Goal: Communication & Community: Answer question/provide support

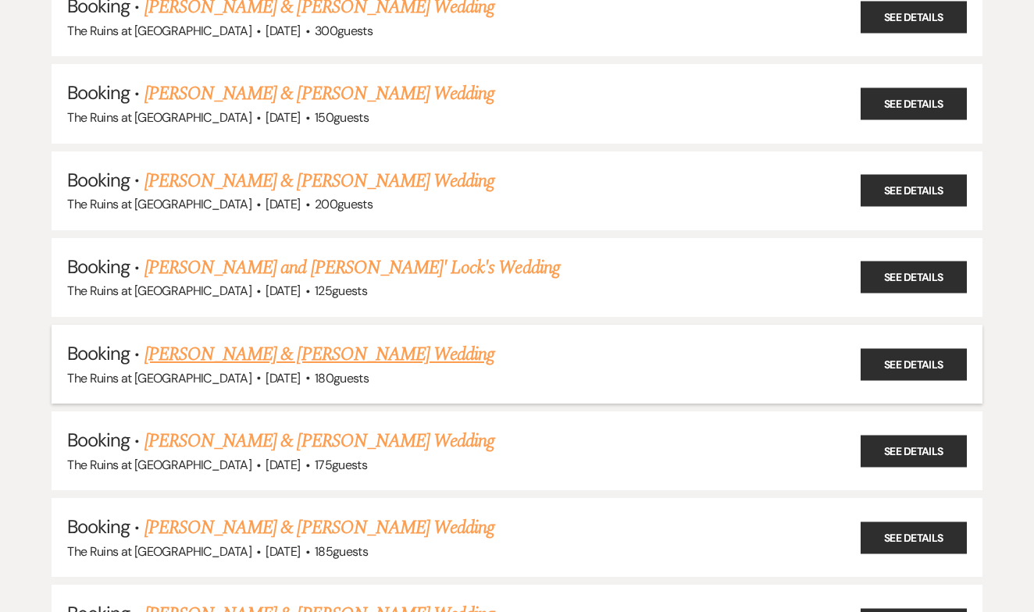
scroll to position [489, 0]
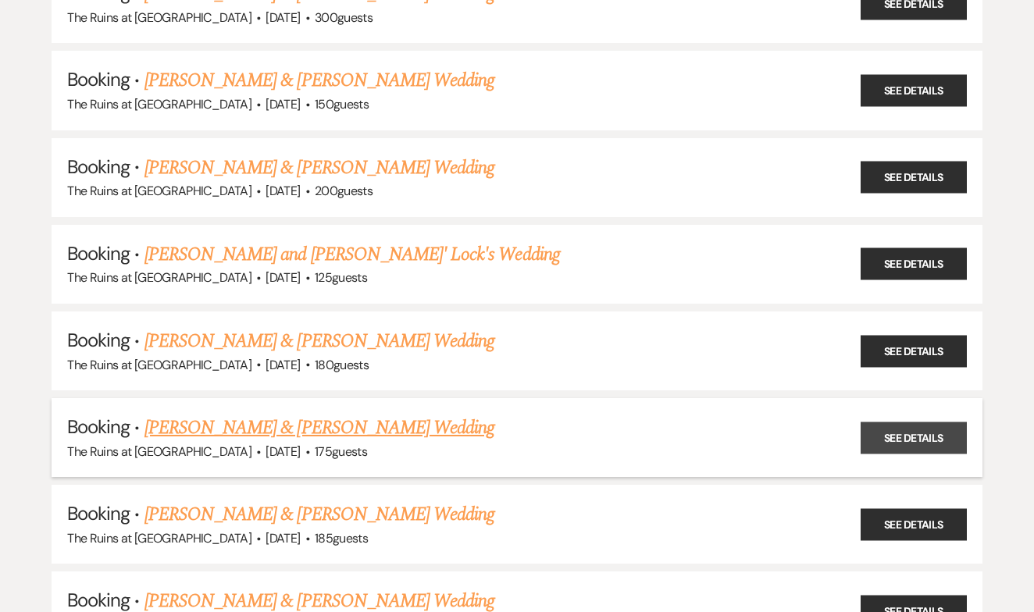
click at [882, 423] on link "See Details" at bounding box center [914, 438] width 106 height 32
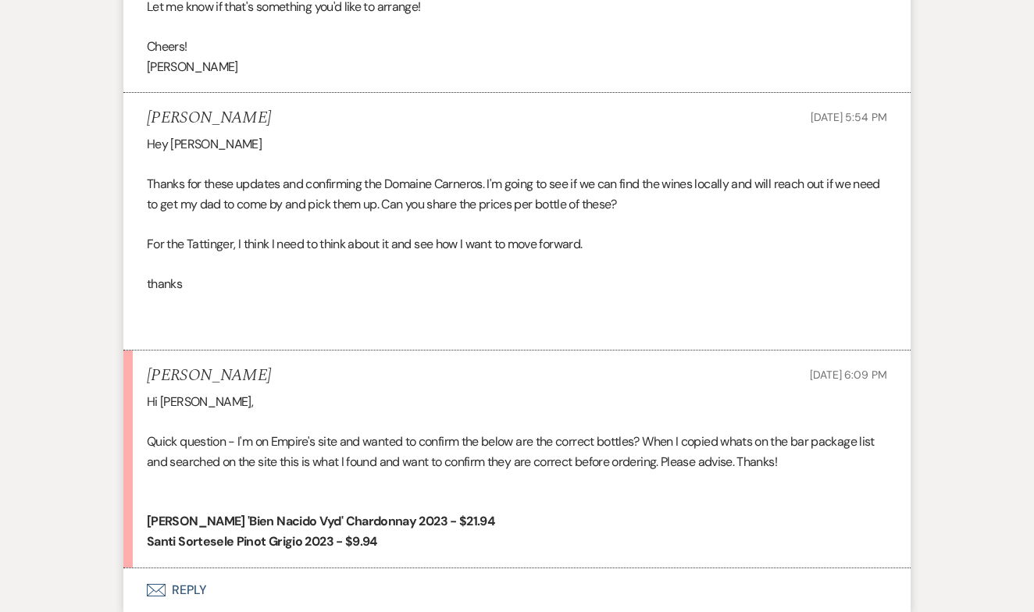
scroll to position [5059, 0]
click at [195, 569] on button "Envelope Reply" at bounding box center [516, 591] width 787 height 44
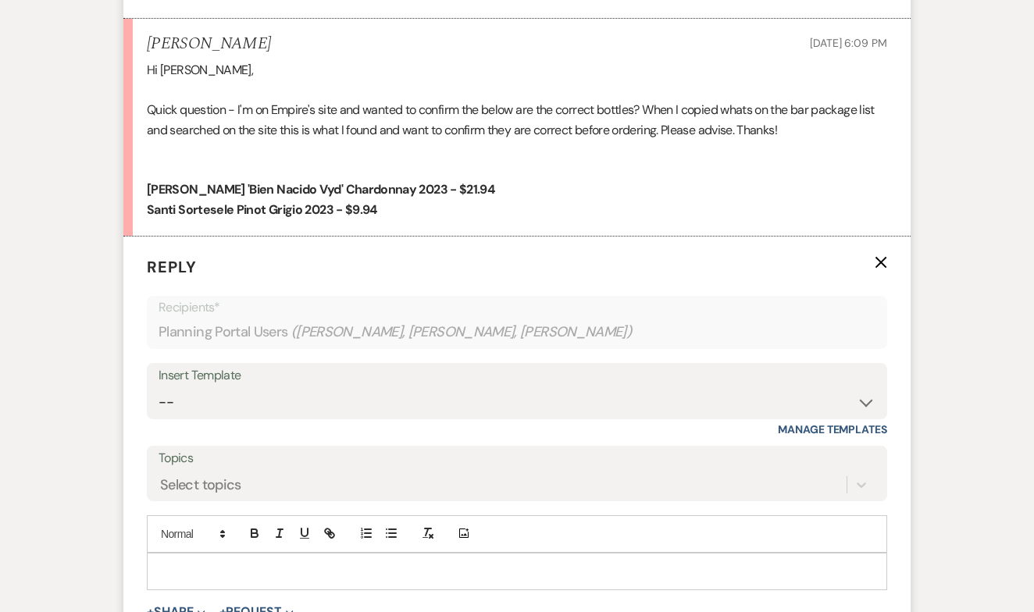
click at [197, 563] on p at bounding box center [516, 571] width 715 height 17
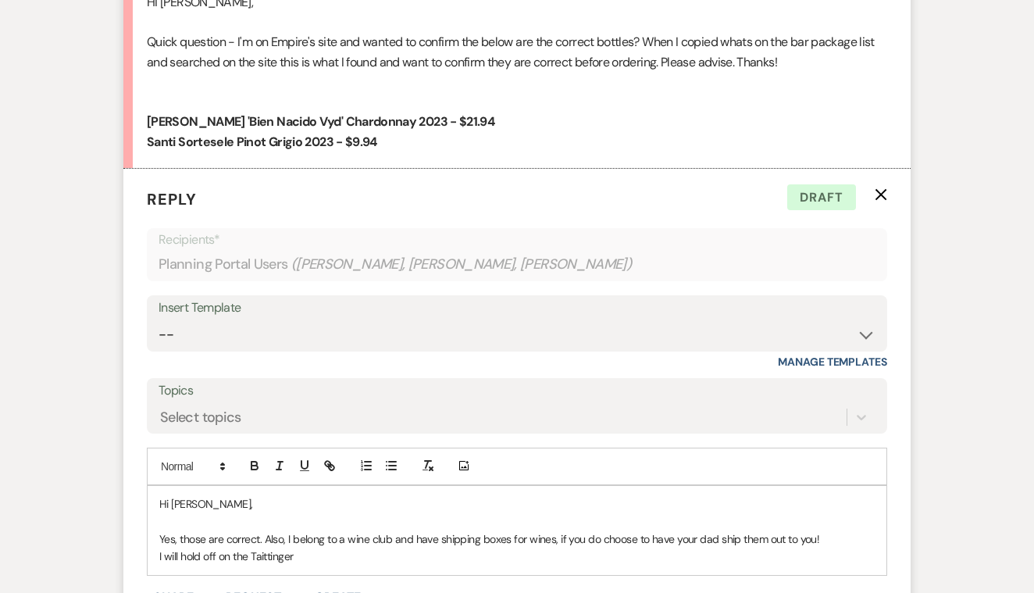
scroll to position [5482, 0]
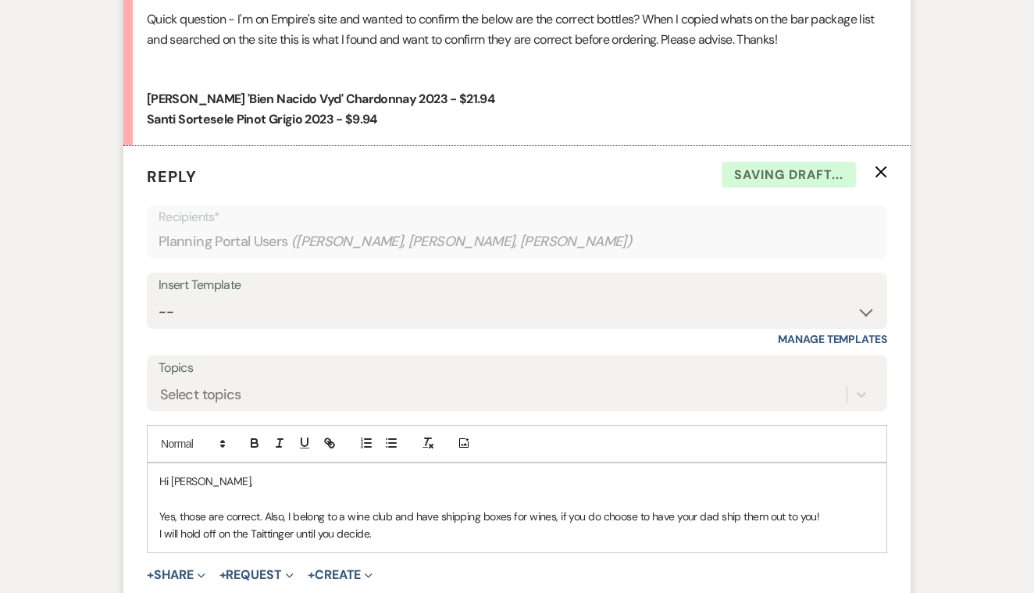
click at [262, 508] on p "Yes, those are correct. Also, I belong to a wine club and have shipping boxes f…" at bounding box center [516, 516] width 715 height 17
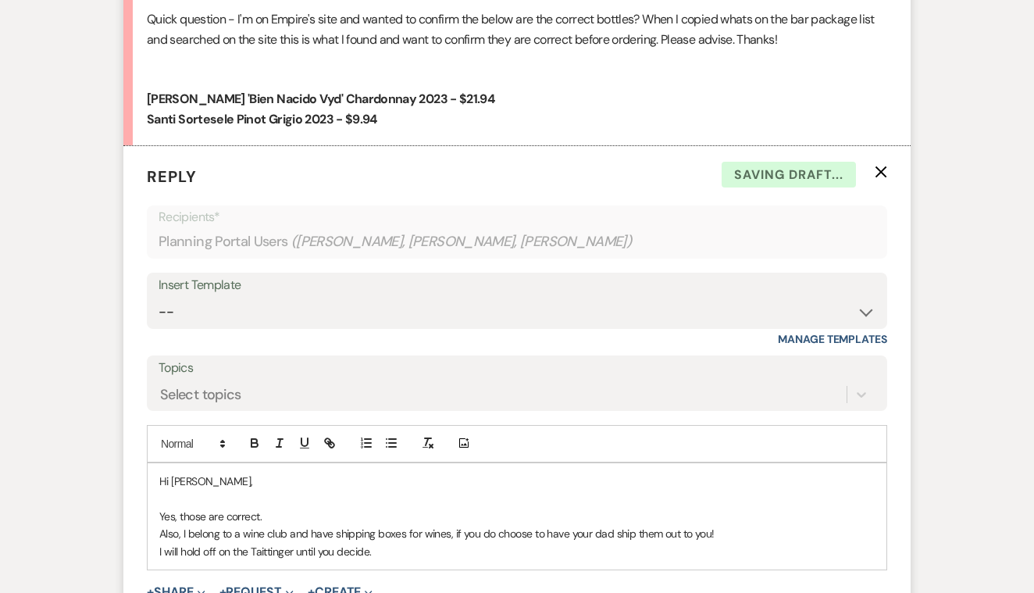
click at [270, 508] on p "Yes, those are correct." at bounding box center [516, 516] width 715 height 17
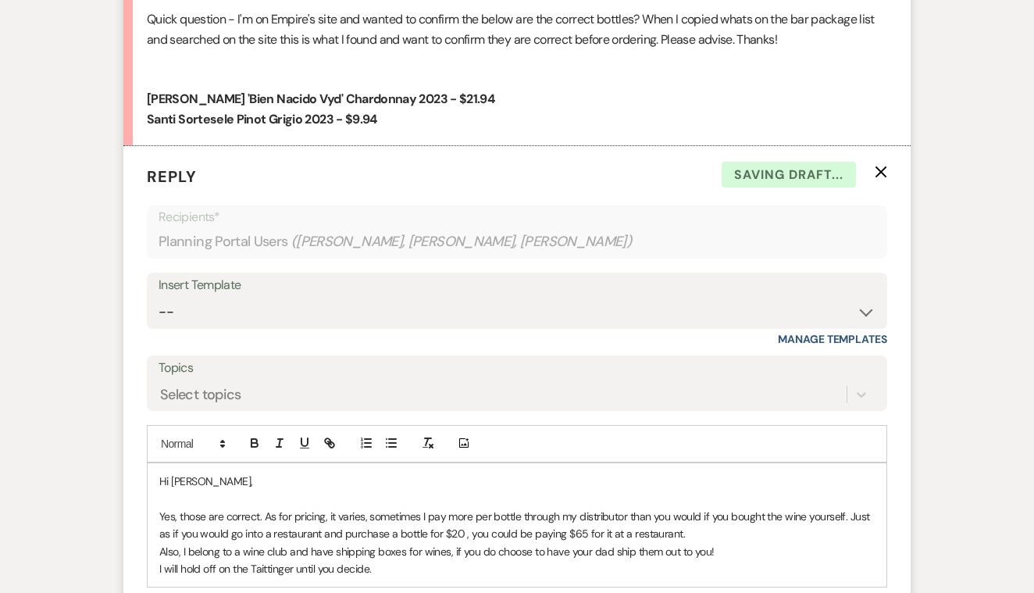
click at [262, 508] on p "Yes, those are correct. As for pricing, it varies, sometimes I pay more per bot…" at bounding box center [516, 525] width 715 height 35
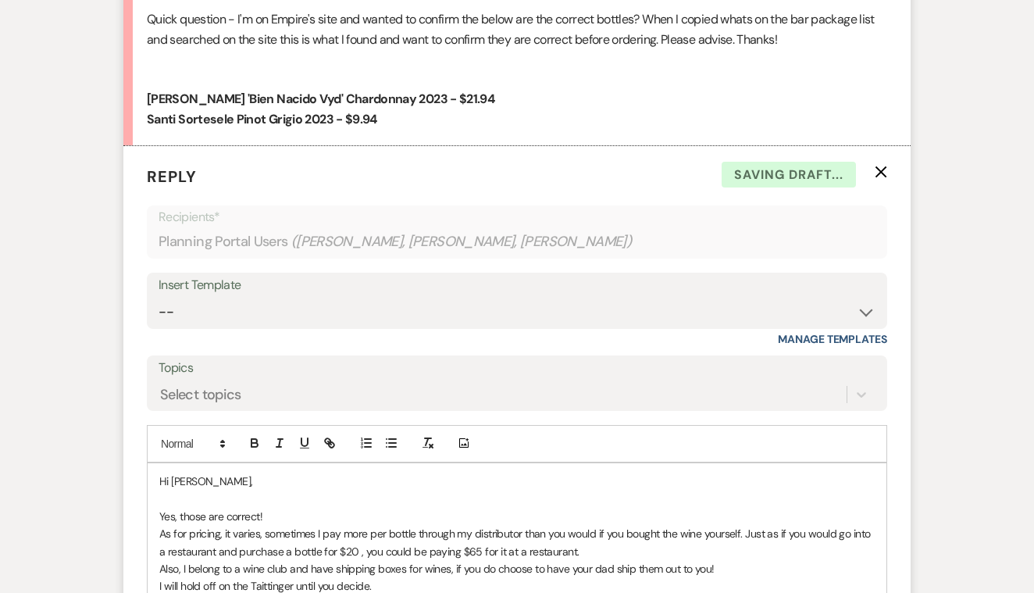
click at [592, 525] on p "As for pricing, it varies, sometimes I pay more per bottle through my distribut…" at bounding box center [516, 542] width 715 height 35
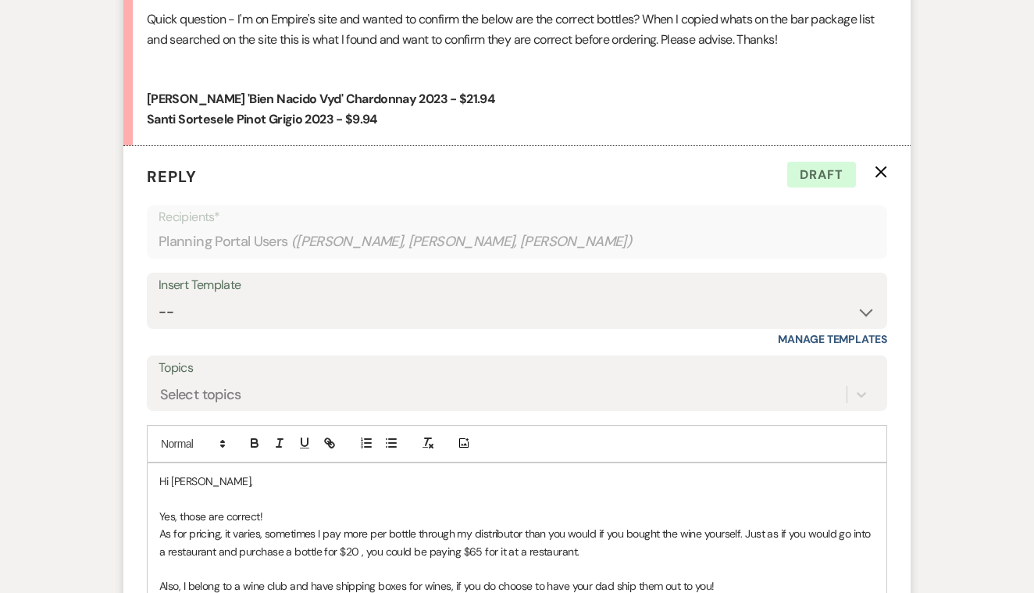
click at [726, 577] on p "Also, I belong to a wine club and have shipping boxes for wines, if you do choo…" at bounding box center [516, 585] width 715 height 17
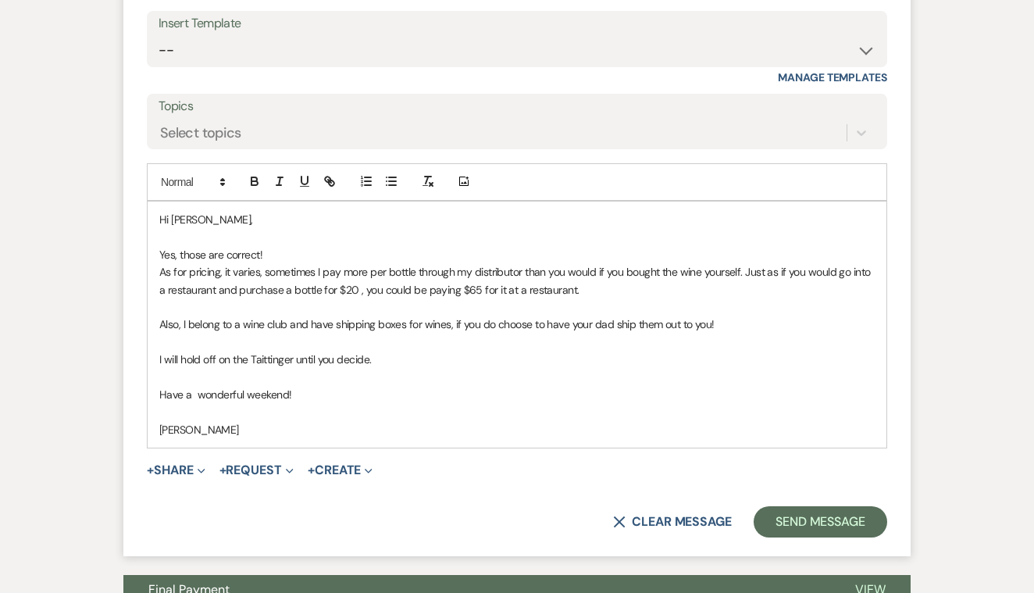
scroll to position [5746, 0]
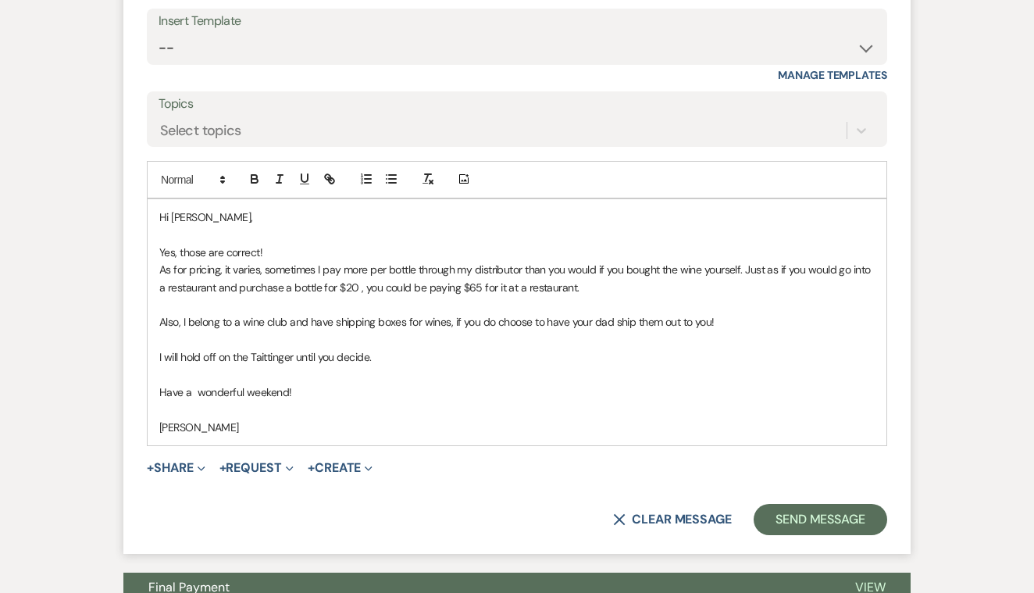
click at [716, 313] on p "Also, I belong to a wine club and have shipping boxes for wines, if you do choo…" at bounding box center [516, 321] width 715 height 17
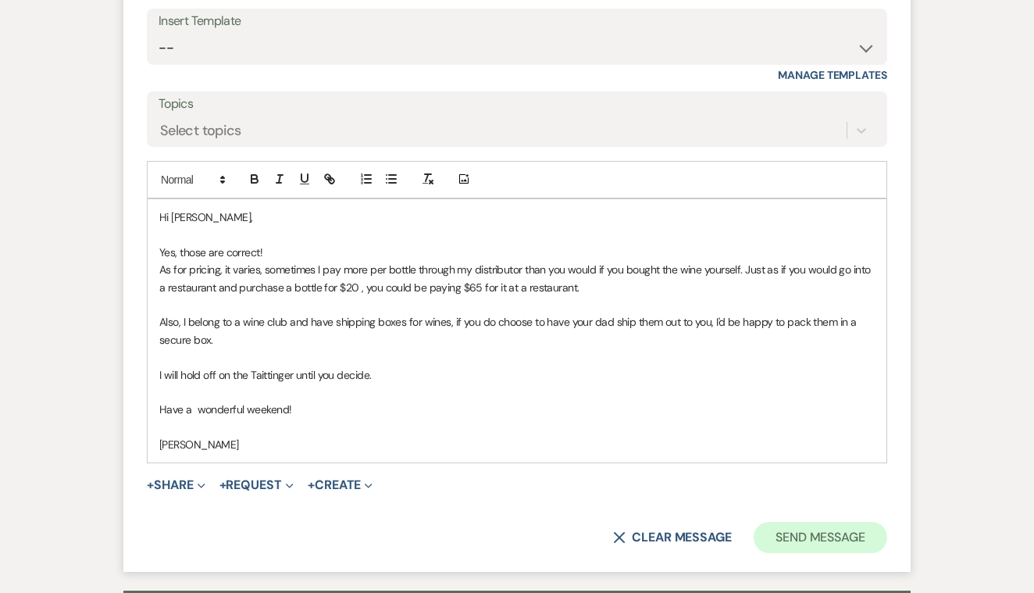
click at [803, 522] on button "Send Message" at bounding box center [821, 537] width 134 height 31
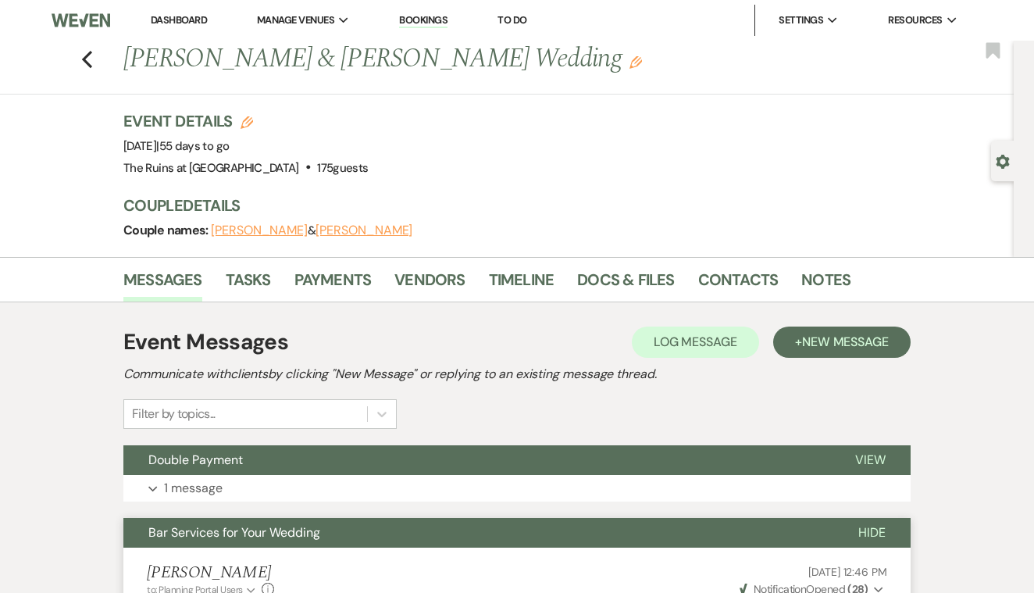
scroll to position [0, 0]
click at [81, 60] on icon "Previous" at bounding box center [87, 59] width 12 height 19
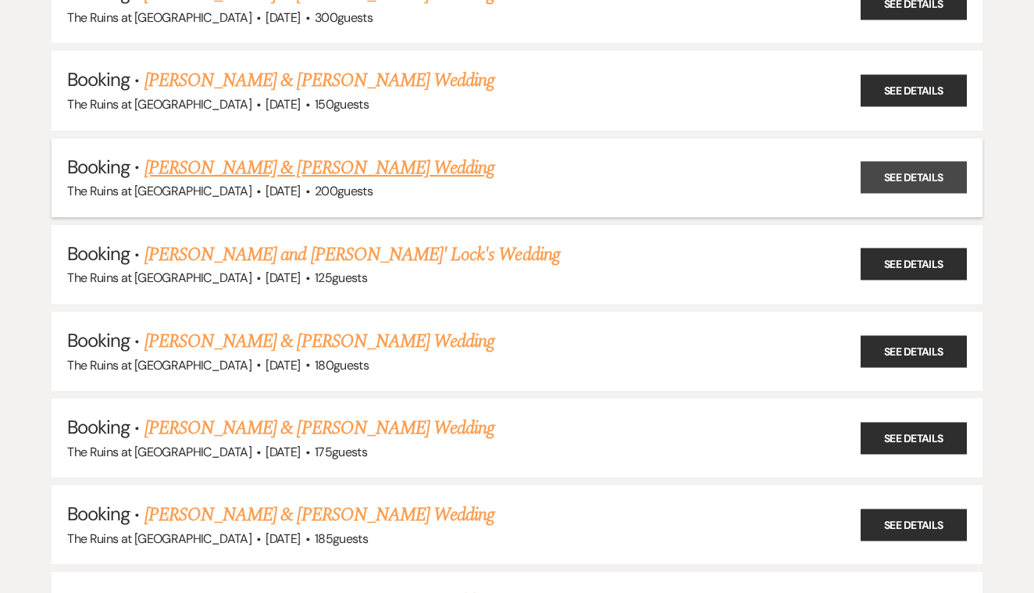
click at [892, 162] on link "See Details" at bounding box center [914, 178] width 106 height 32
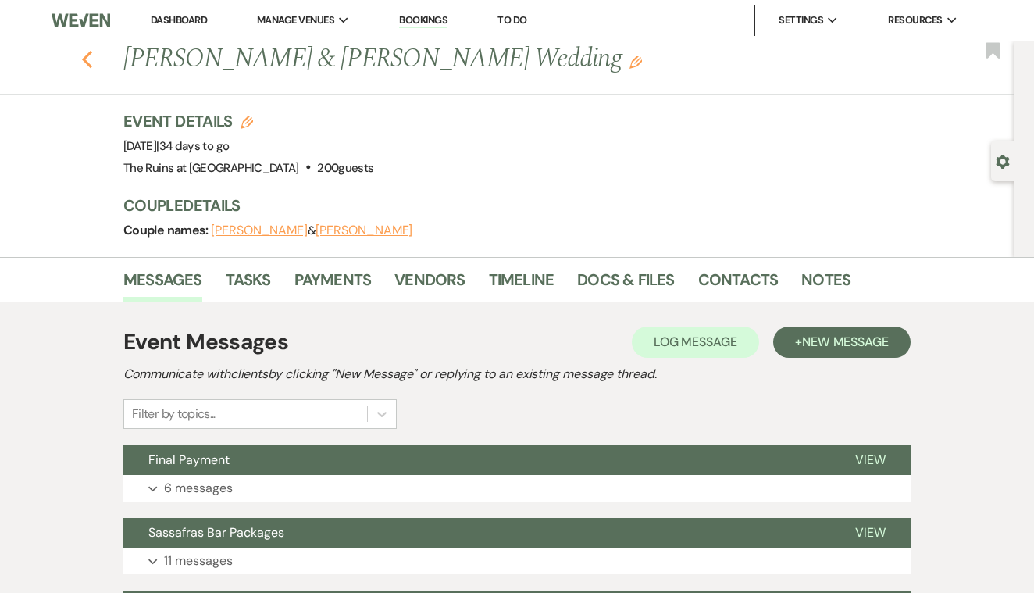
click at [87, 64] on icon "Previous" at bounding box center [87, 59] width 12 height 19
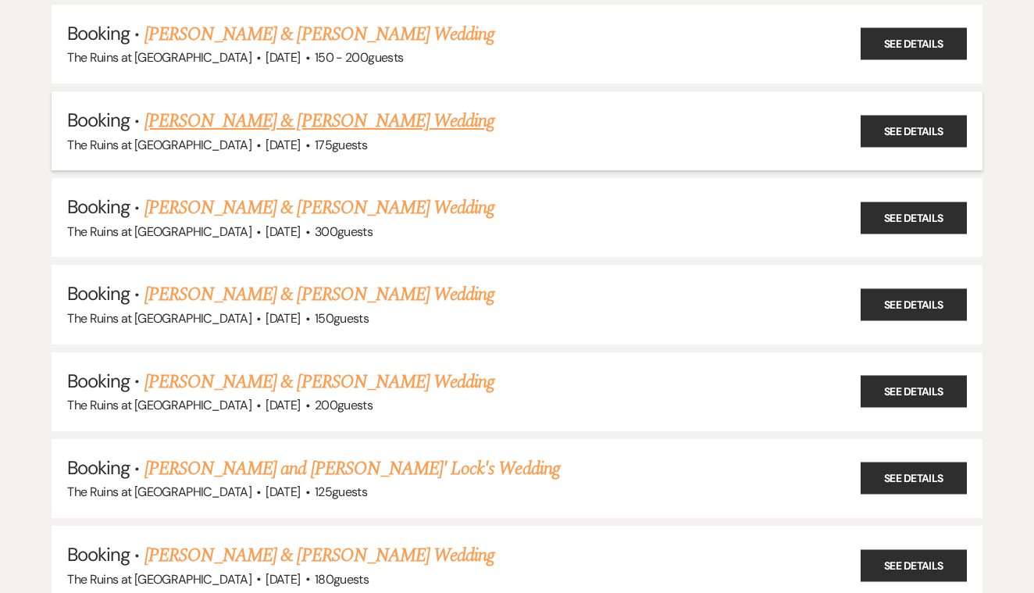
scroll to position [269, 0]
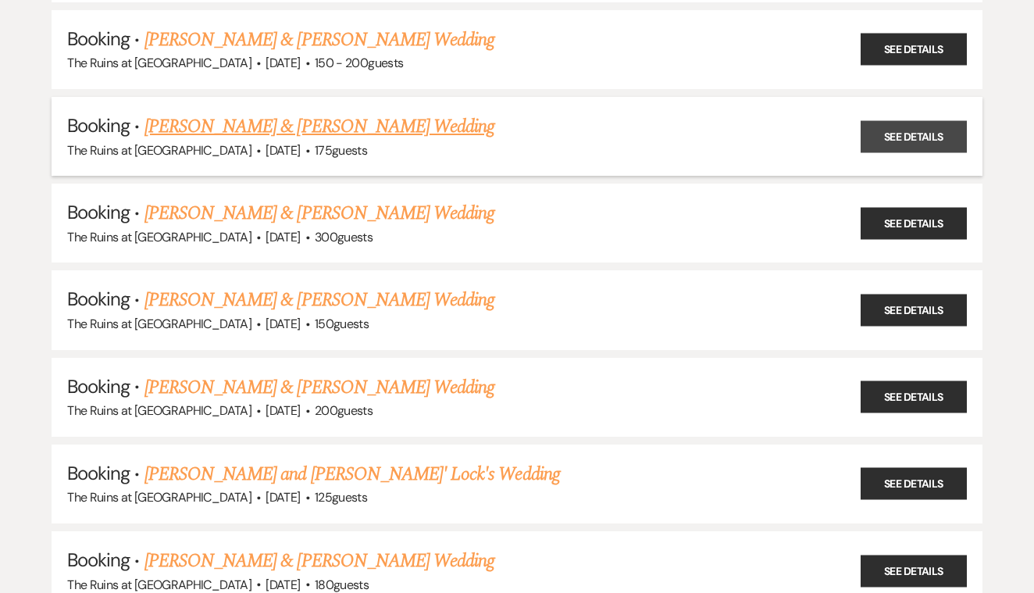
click at [900, 127] on link "See Details" at bounding box center [914, 136] width 106 height 32
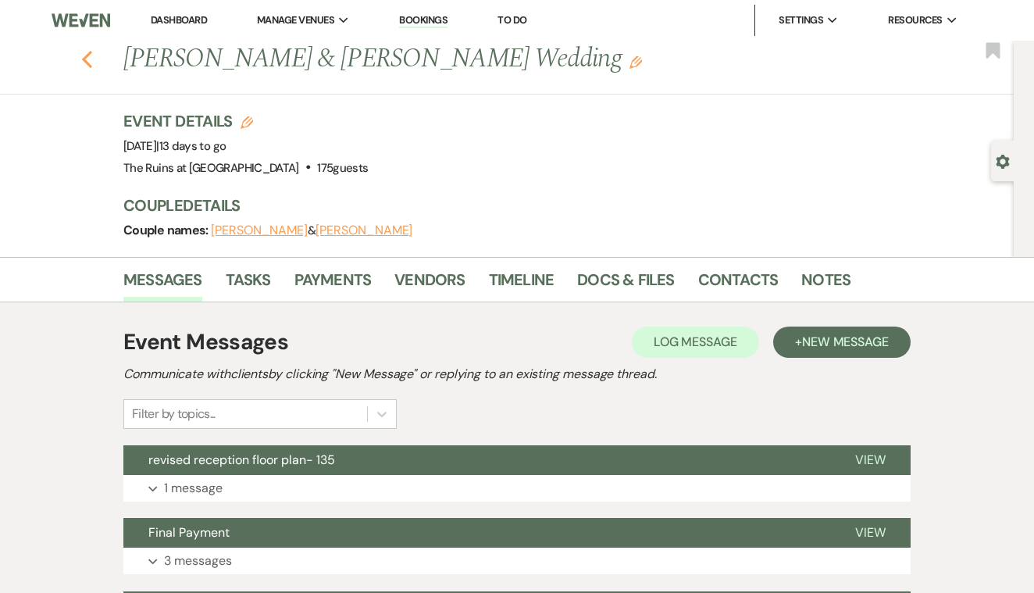
click at [89, 53] on use "button" at bounding box center [87, 59] width 10 height 17
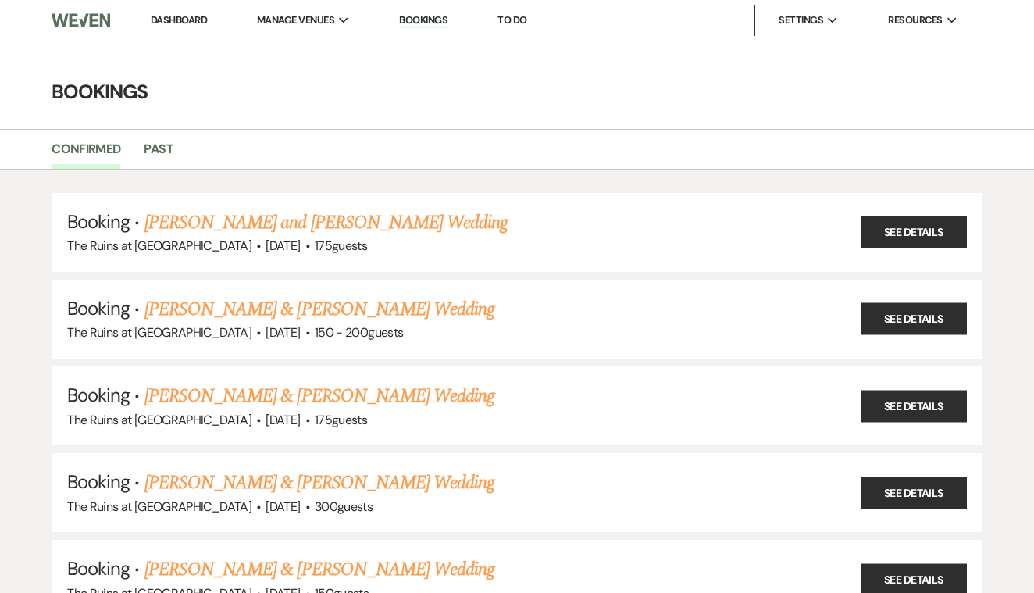
scroll to position [269, 0]
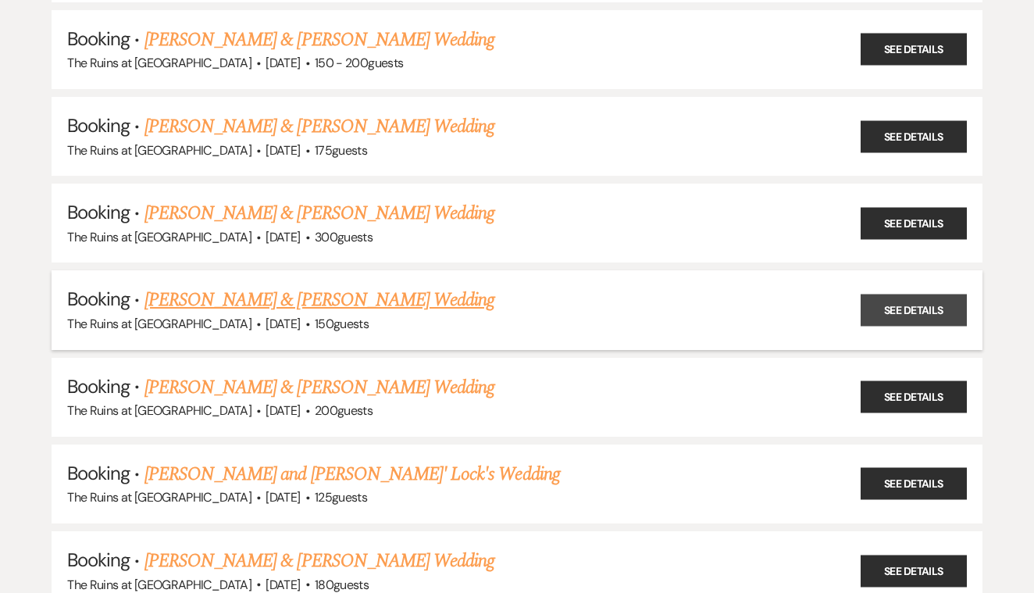
click at [887, 300] on link "See Details" at bounding box center [914, 310] width 106 height 32
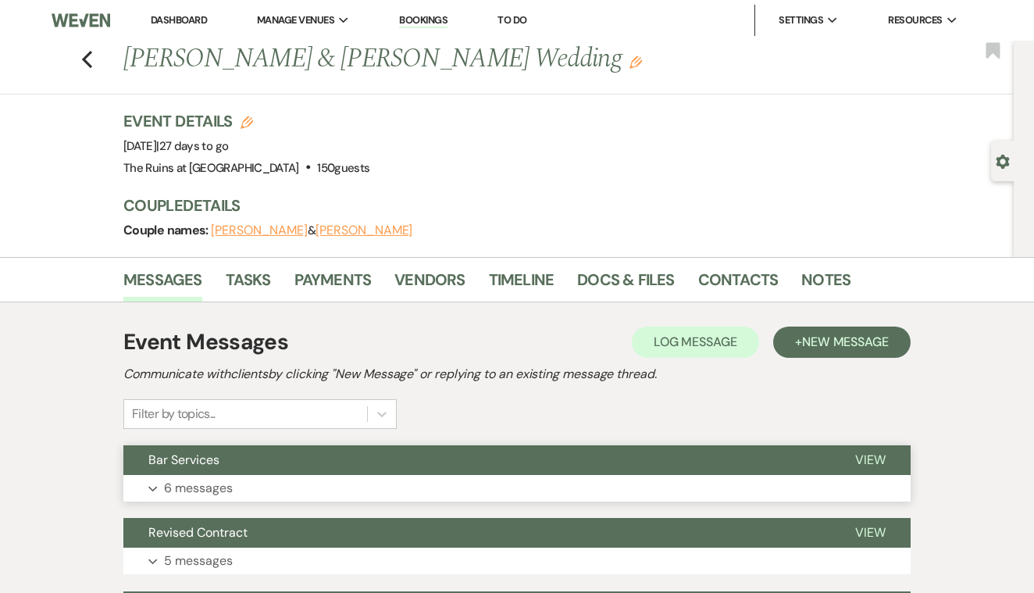
click at [864, 459] on span "View" at bounding box center [870, 459] width 30 height 16
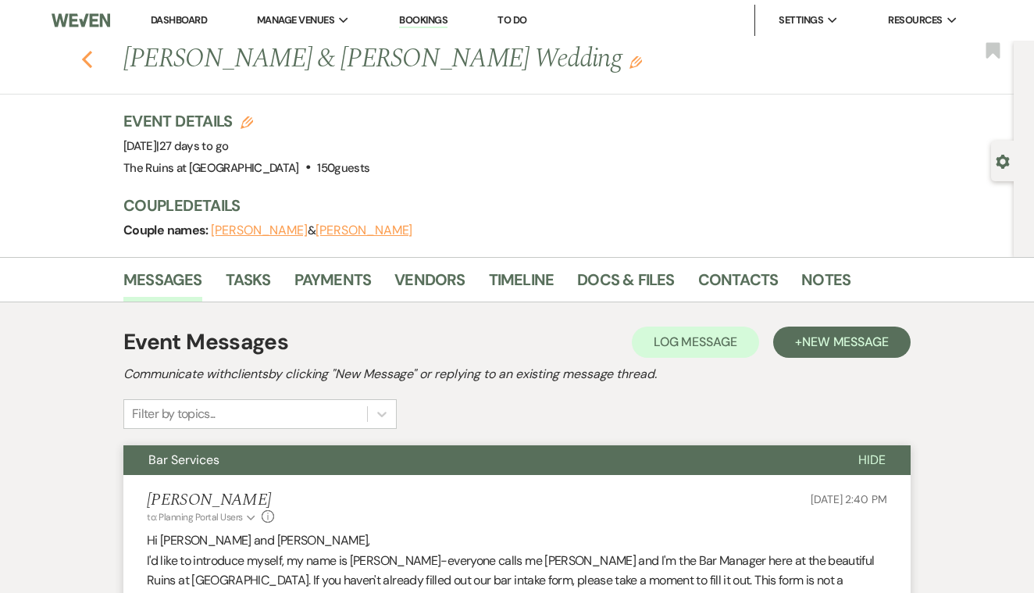
click at [86, 60] on use "button" at bounding box center [87, 59] width 10 height 17
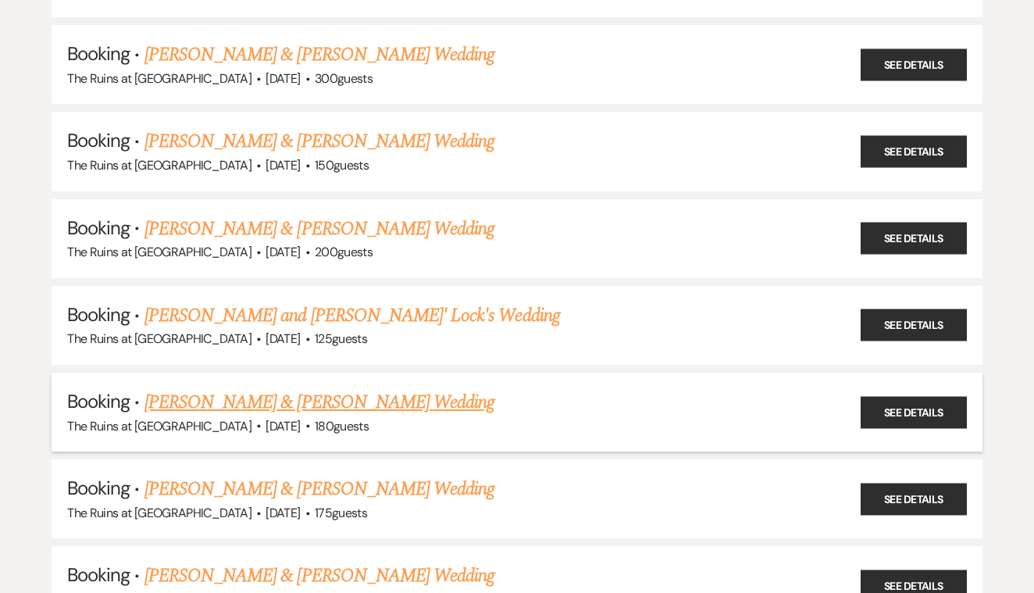
scroll to position [430, 0]
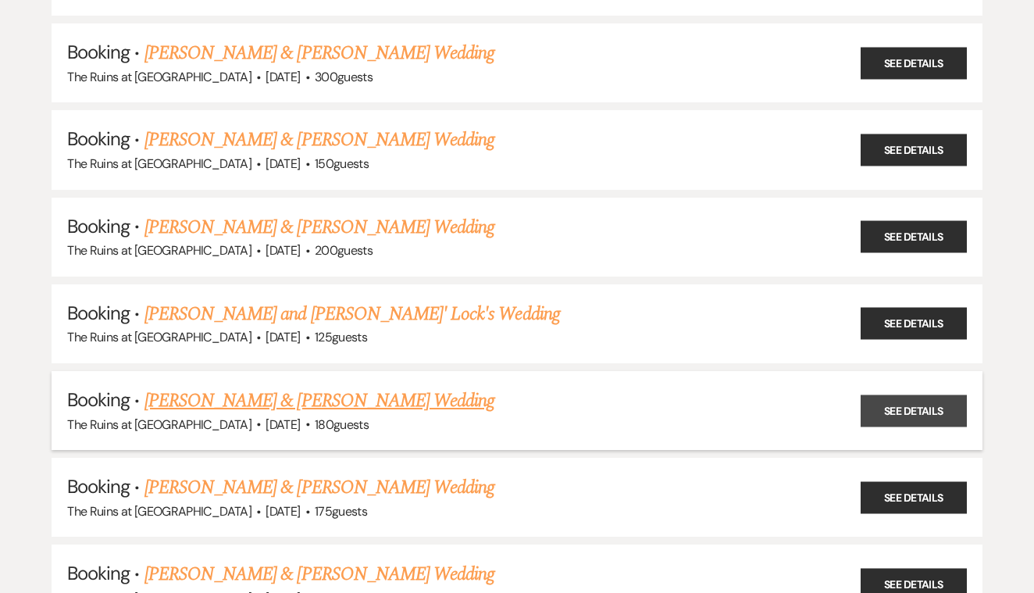
click at [888, 399] on link "See Details" at bounding box center [914, 410] width 106 height 32
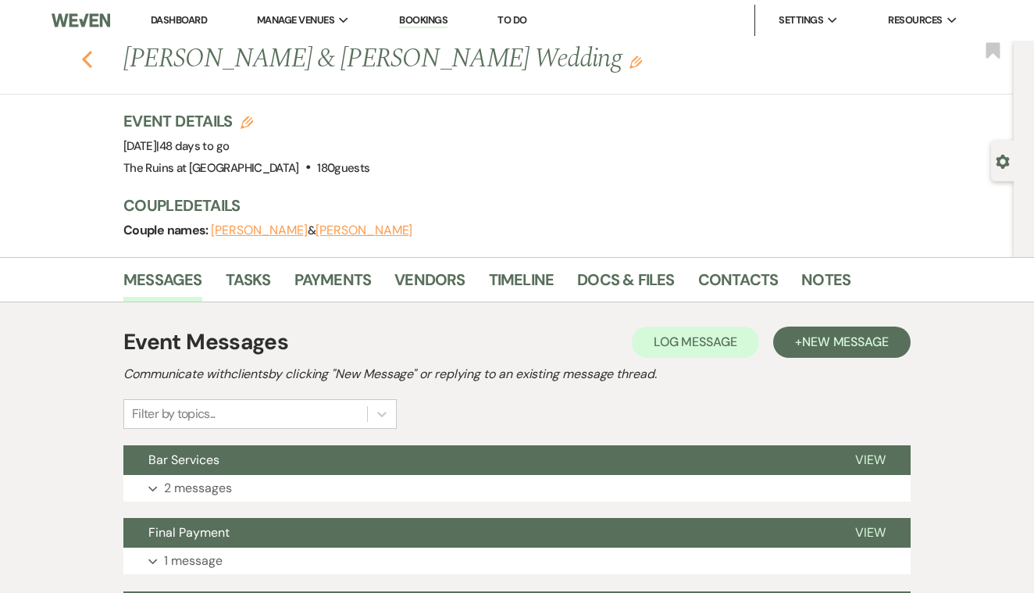
click at [82, 55] on icon "Previous" at bounding box center [87, 59] width 12 height 19
